Goal: Information Seeking & Learning: Learn about a topic

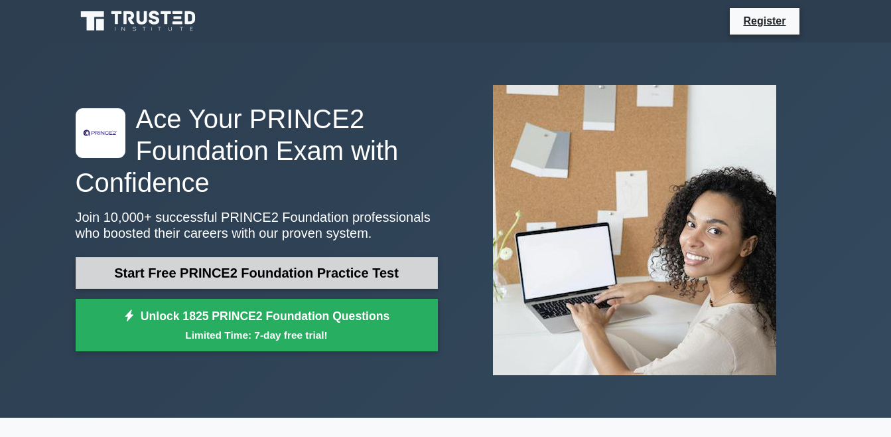
click at [256, 275] on link "Start Free PRINCE2 Foundation Practice Test" at bounding box center [257, 273] width 362 height 32
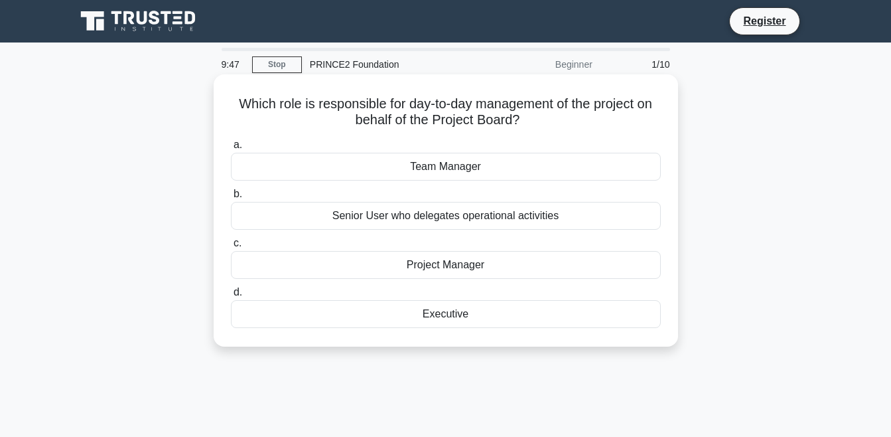
click at [540, 165] on div "Team Manager" at bounding box center [446, 167] width 430 height 28
click at [231, 149] on input "a. Team Manager" at bounding box center [231, 145] width 0 height 9
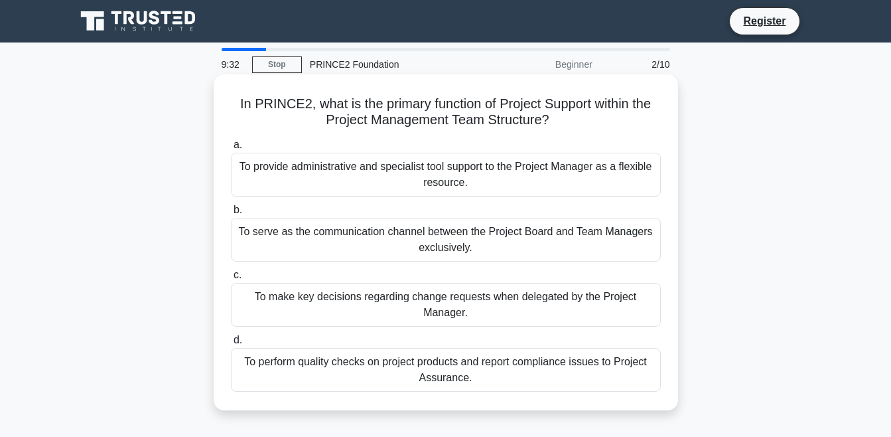
click at [608, 199] on div "a. To provide administrative and specialist tool support to the Project Manager…" at bounding box center [446, 264] width 446 height 260
click at [610, 186] on div "To provide administrative and specialist tool support to the Project Manager as…" at bounding box center [446, 175] width 430 height 44
click at [231, 149] on input "a. To provide administrative and specialist tool support to the Project Manager…" at bounding box center [231, 145] width 0 height 9
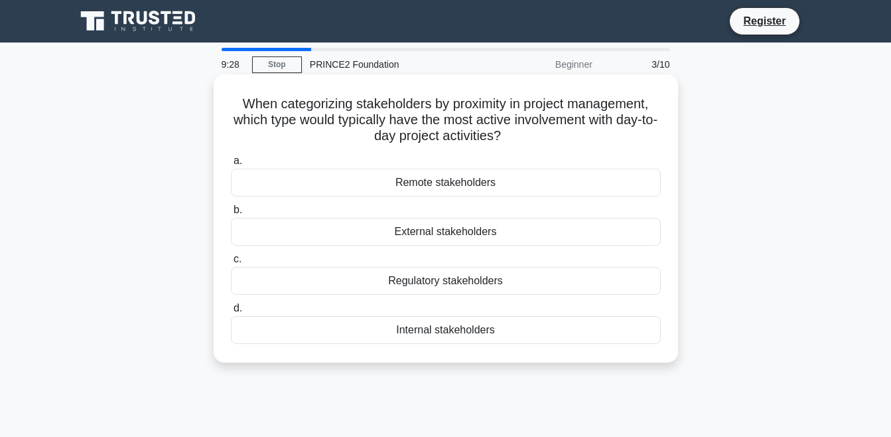
click at [465, 227] on div "External stakeholders" at bounding box center [446, 232] width 430 height 28
click at [231, 214] on input "b. External stakeholders" at bounding box center [231, 210] width 0 height 9
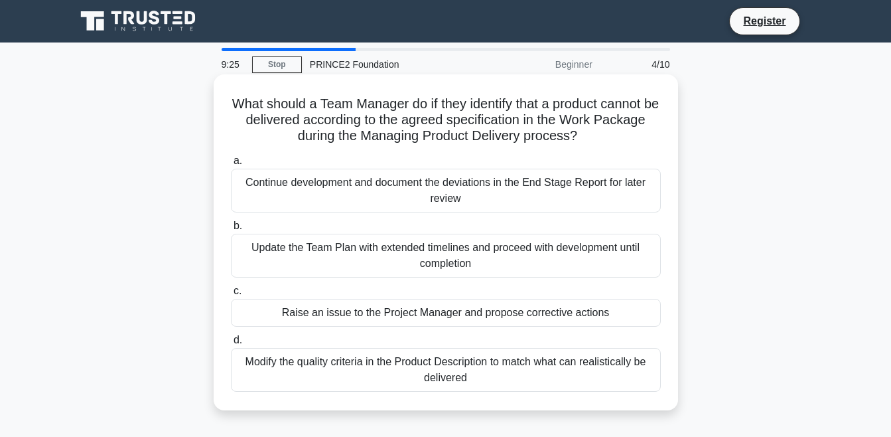
click at [377, 307] on div "Raise an issue to the Project Manager and propose corrective actions" at bounding box center [446, 313] width 430 height 28
click at [231, 295] on input "c. Raise an issue to the Project Manager and propose corrective actions" at bounding box center [231, 291] width 0 height 9
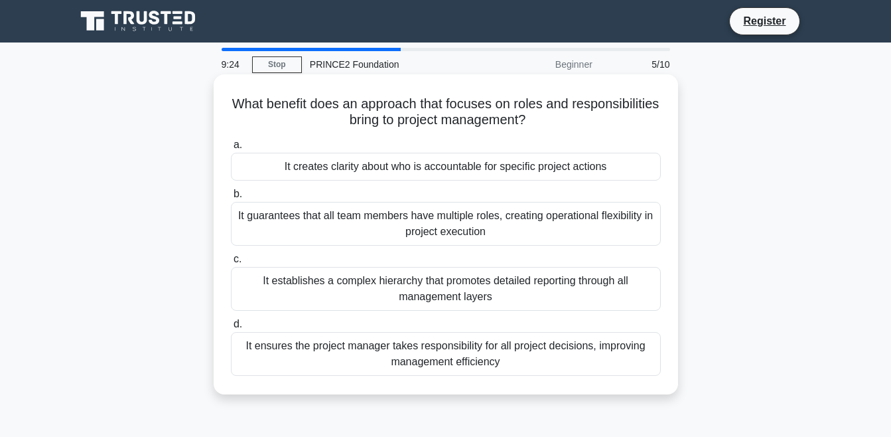
click at [428, 179] on div "It creates clarity about who is accountable for specific project actions" at bounding box center [446, 167] width 430 height 28
click at [231, 149] on input "a. It creates clarity about who is accountable for specific project actions" at bounding box center [231, 145] width 0 height 9
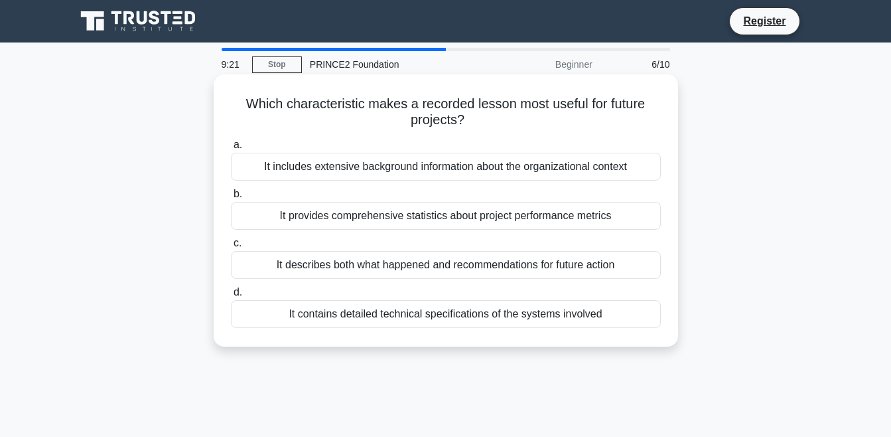
click at [445, 314] on div "It contains detailed technical specifications of the systems involved" at bounding box center [446, 314] width 430 height 28
click at [231, 297] on input "d. It contains detailed technical specifications of the systems involved" at bounding box center [231, 292] width 0 height 9
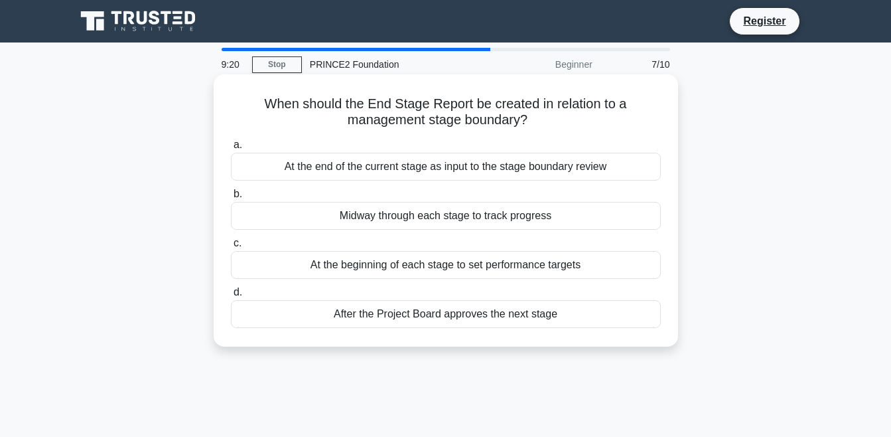
click at [445, 171] on div "At the end of the current stage as input to the stage boundary review" at bounding box center [446, 167] width 430 height 28
click at [231, 149] on input "a. At the end of the current stage as input to the stage boundary review" at bounding box center [231, 145] width 0 height 9
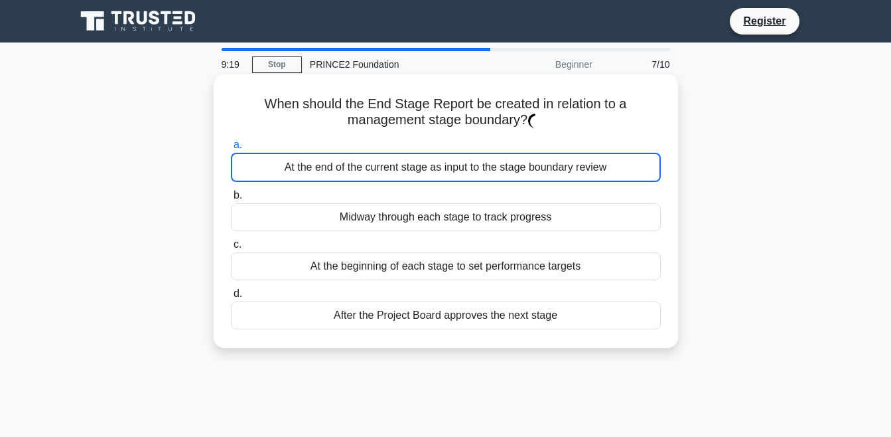
click at [459, 224] on div "Midway through each stage to track progress" at bounding box center [446, 217] width 430 height 28
click at [231, 200] on input "b. Midway through each stage to track progress" at bounding box center [231, 195] width 0 height 9
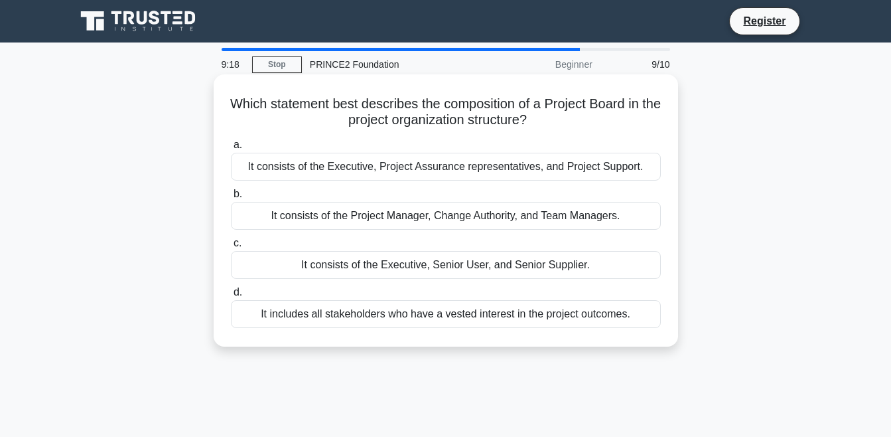
click at [461, 232] on div "a. It consists of the Executive, Project Assurance representatives, and Project…" at bounding box center [446, 232] width 446 height 196
click at [467, 263] on div "It consists of the Executive, Senior User, and Senior Supplier." at bounding box center [446, 265] width 430 height 28
click at [231, 248] on input "c. It consists of the Executive, Senior User, and Senior Supplier." at bounding box center [231, 243] width 0 height 9
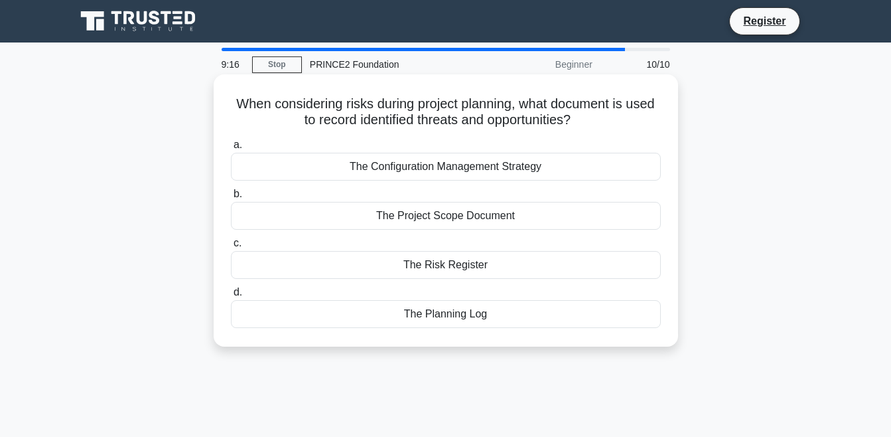
click at [456, 168] on div "The Configuration Management Strategy" at bounding box center [446, 167] width 430 height 28
click at [231, 149] on input "a. The Configuration Management Strategy" at bounding box center [231, 145] width 0 height 9
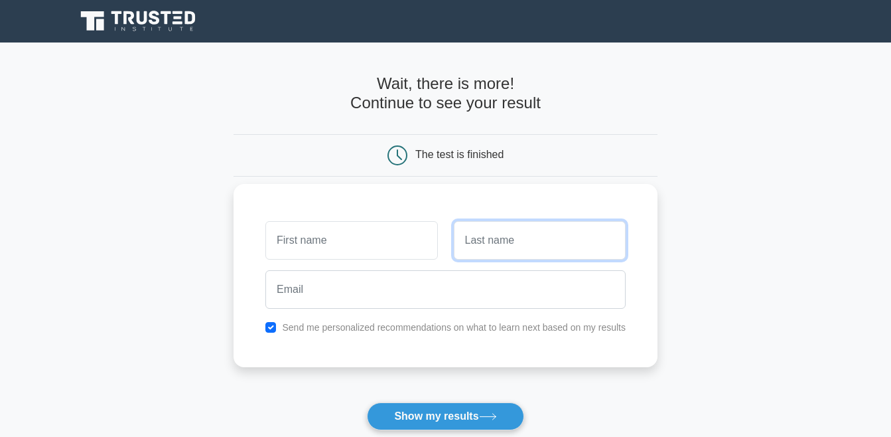
click at [527, 239] on input "text" at bounding box center [540, 240] width 172 height 38
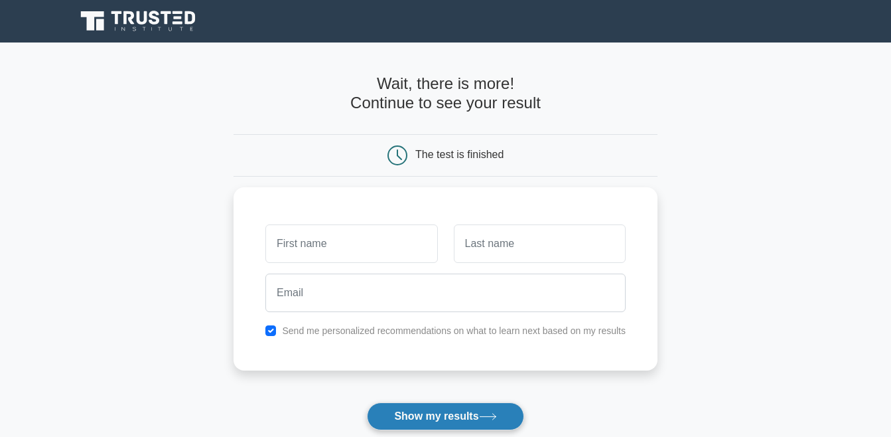
click at [473, 407] on button "Show my results" at bounding box center [445, 416] width 157 height 28
click at [433, 159] on div "The test is finished" at bounding box center [459, 154] width 88 height 11
